Goal: Check status: Check status

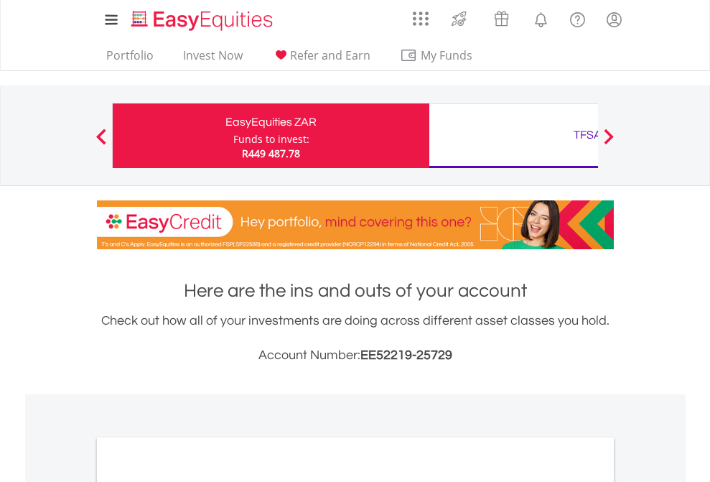
click at [233, 136] on div "Funds to invest:" at bounding box center [271, 139] width 76 height 14
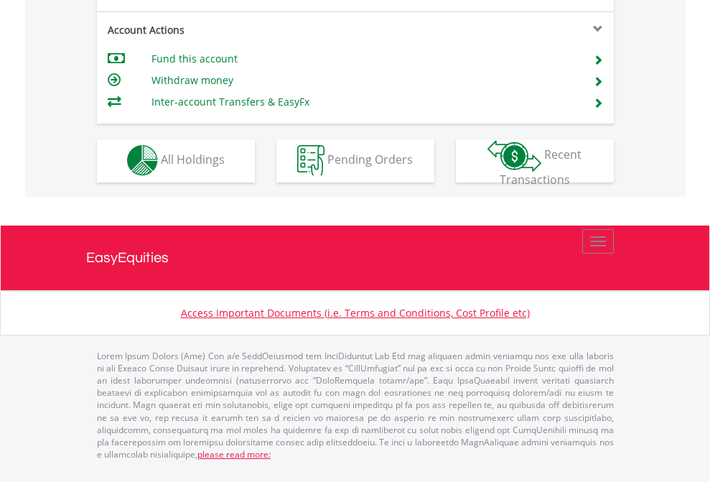
scroll to position [1342, 0]
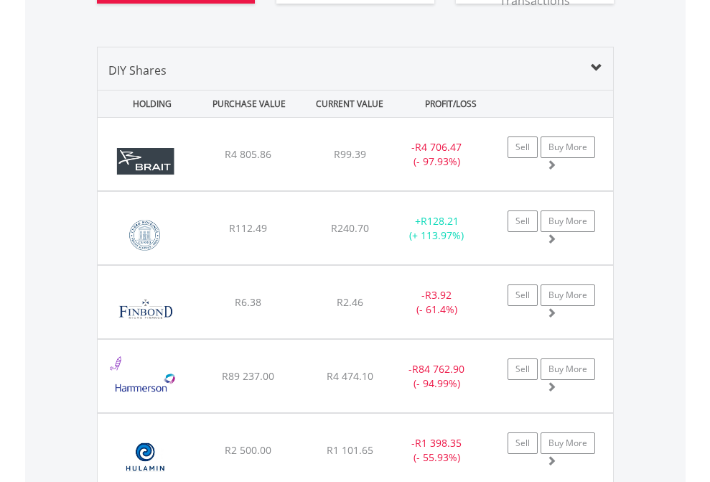
scroll to position [1683, 0]
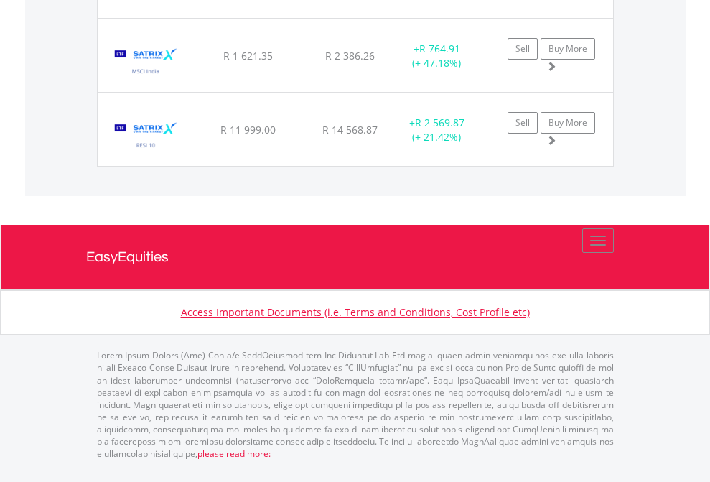
scroll to position [138, 225]
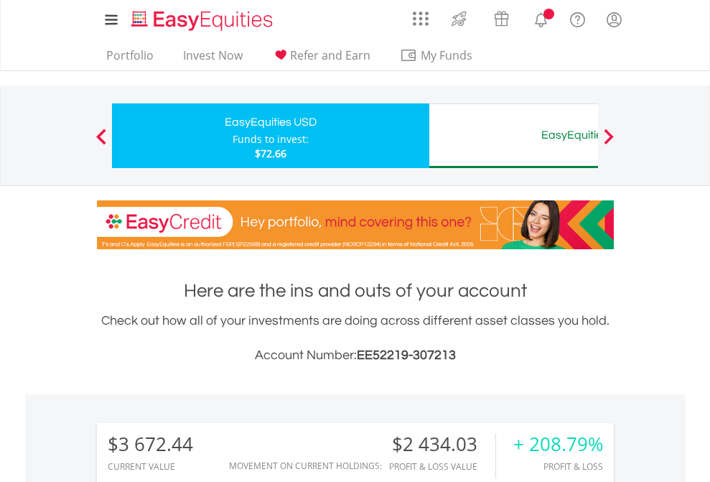
scroll to position [1072, 0]
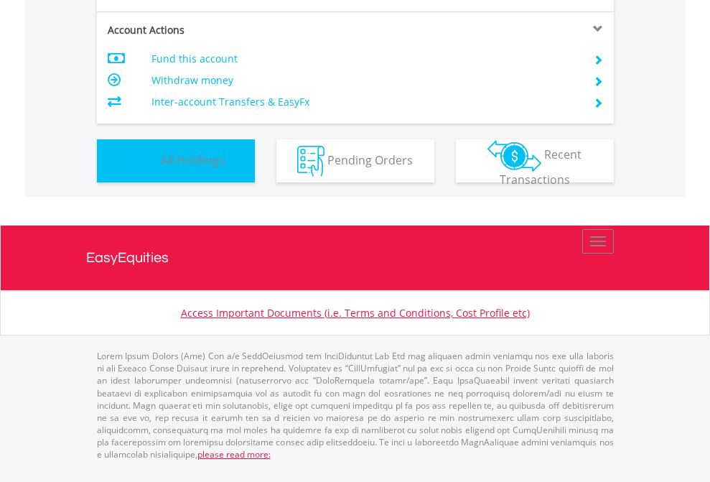
scroll to position [138, 225]
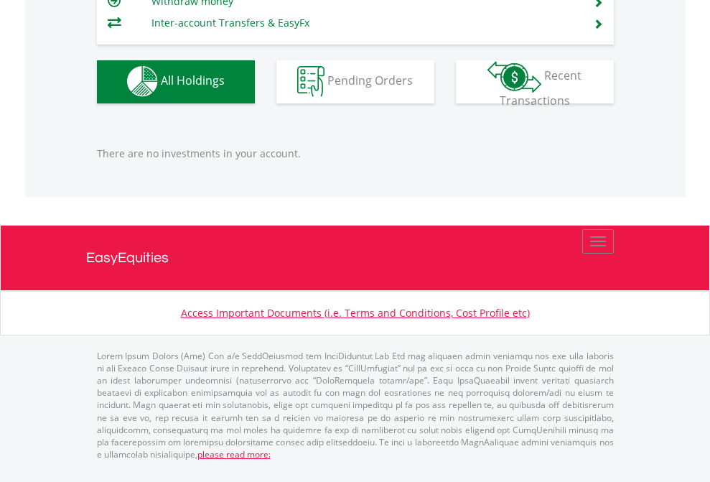
scroll to position [138, 225]
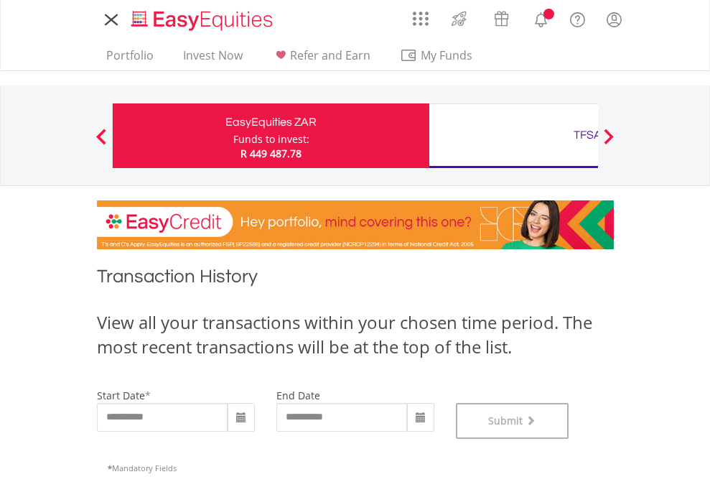
scroll to position [582, 0]
click at [513, 136] on div "TFSA" at bounding box center [587, 135] width 299 height 20
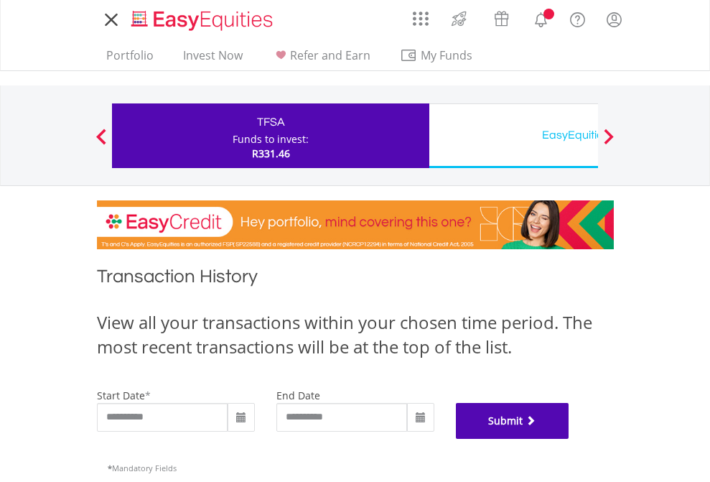
click at [569, 439] on button "Submit" at bounding box center [512, 421] width 113 height 36
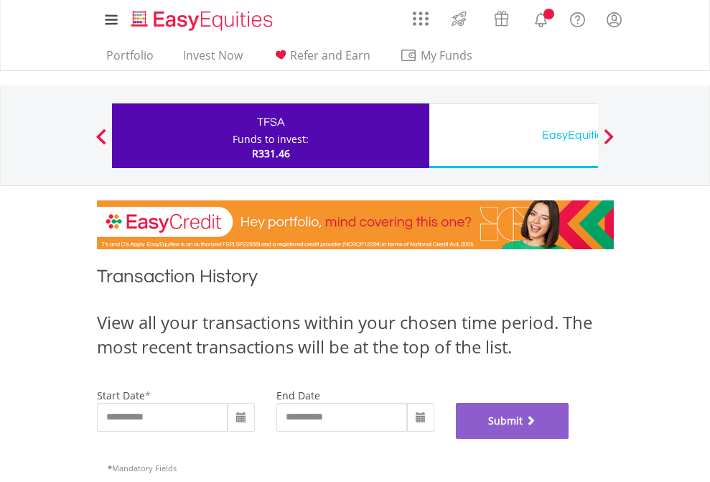
scroll to position [582, 0]
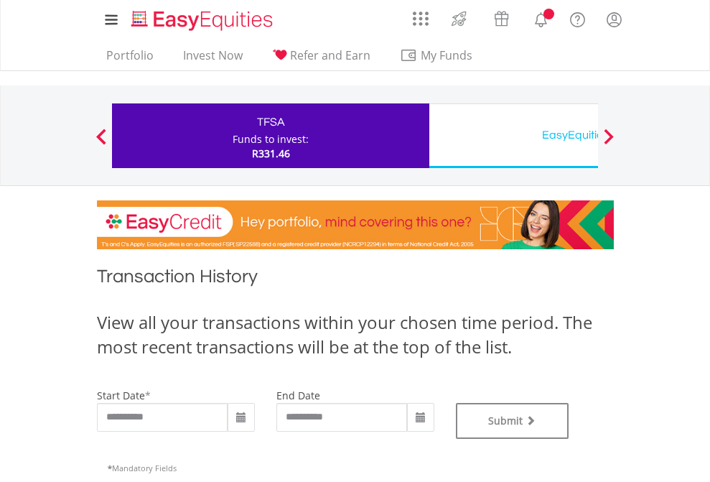
click at [513, 136] on div "EasyEquities USD" at bounding box center [587, 135] width 299 height 20
type input "**********"
